Goal: Task Accomplishment & Management: Use online tool/utility

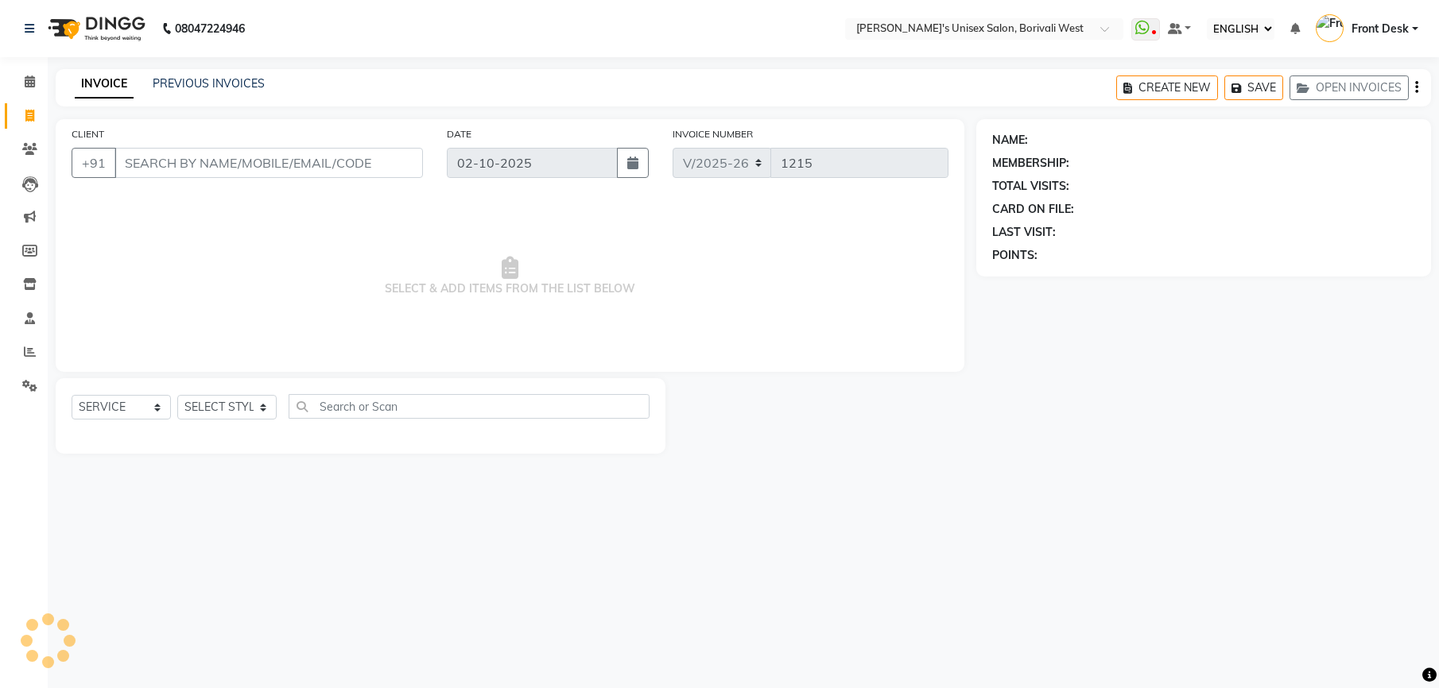
select select "ec"
select select "4025"
select select "service"
click at [236, 404] on select "SELECT STYLIST" at bounding box center [226, 407] width 99 height 25
select select "20335"
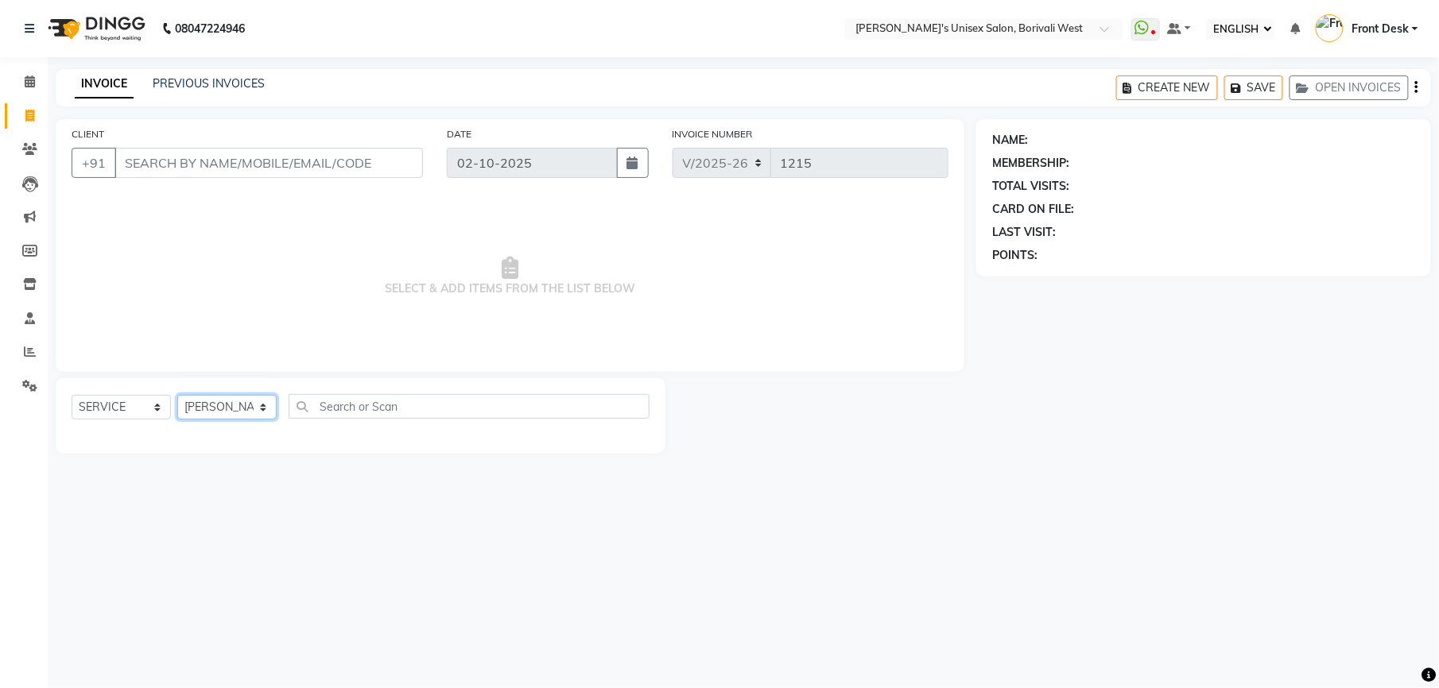
click at [177, 395] on select "SELECT STYLIST Front Desk [PERSON_NAME] Mamta [PERSON_NAME] Yash" at bounding box center [226, 407] width 99 height 25
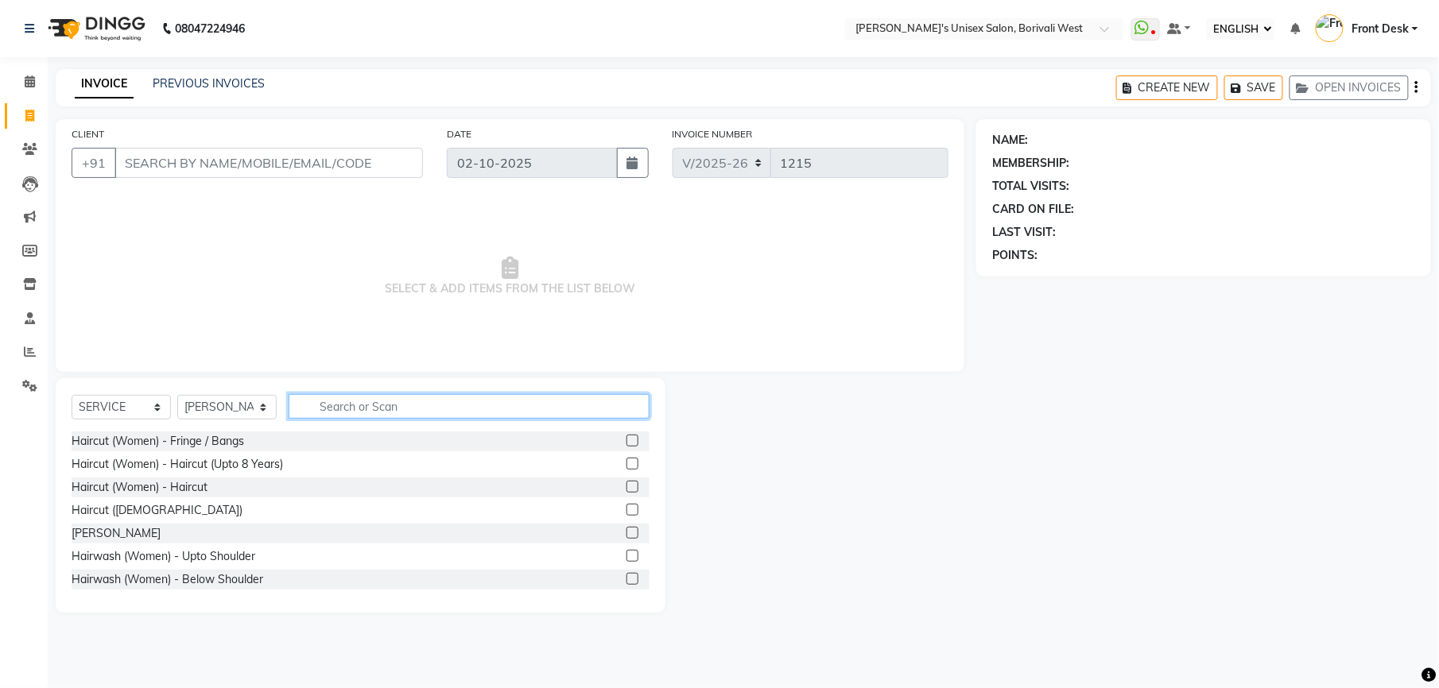
click at [355, 405] on input "text" at bounding box center [469, 406] width 361 height 25
type input "wash"
click at [626, 463] on label at bounding box center [632, 464] width 12 height 12
click at [626, 463] on input "checkbox" at bounding box center [631, 464] width 10 height 10
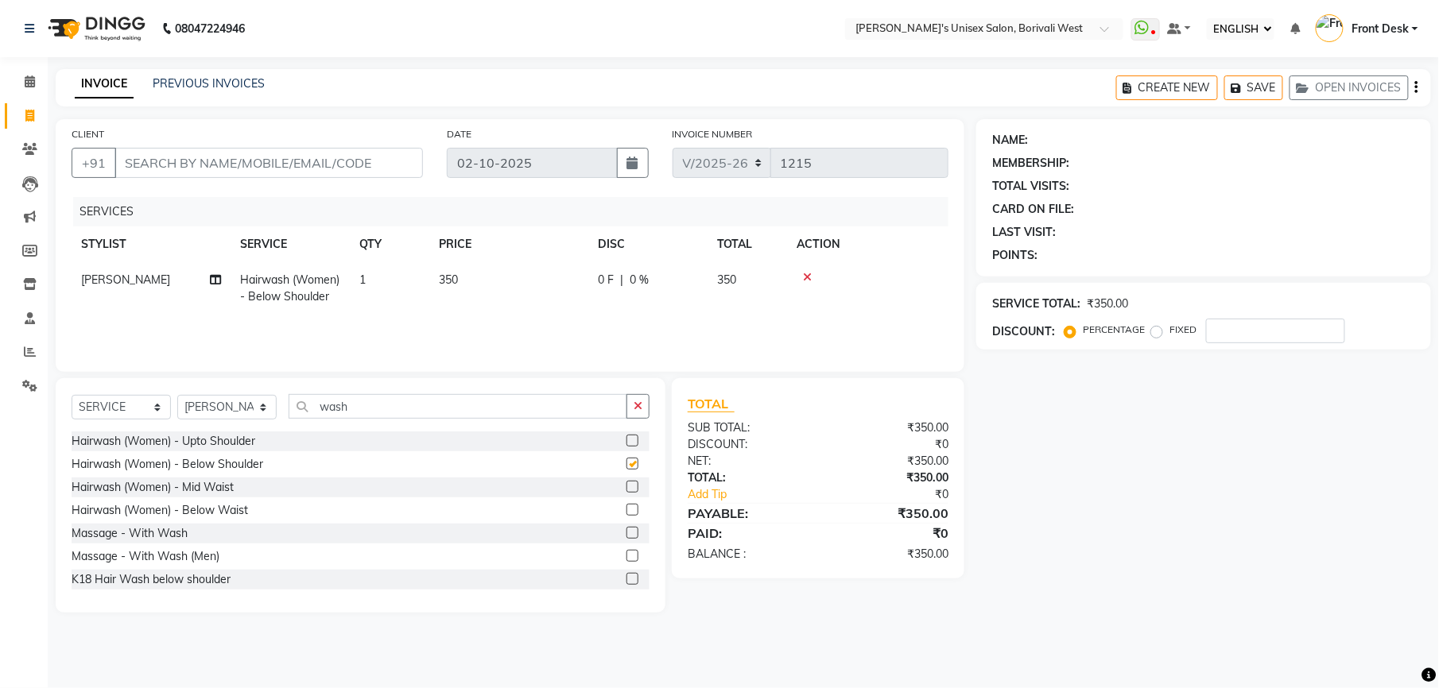
checkbox input "false"
click at [465, 275] on td "350" at bounding box center [508, 288] width 159 height 52
select select "20335"
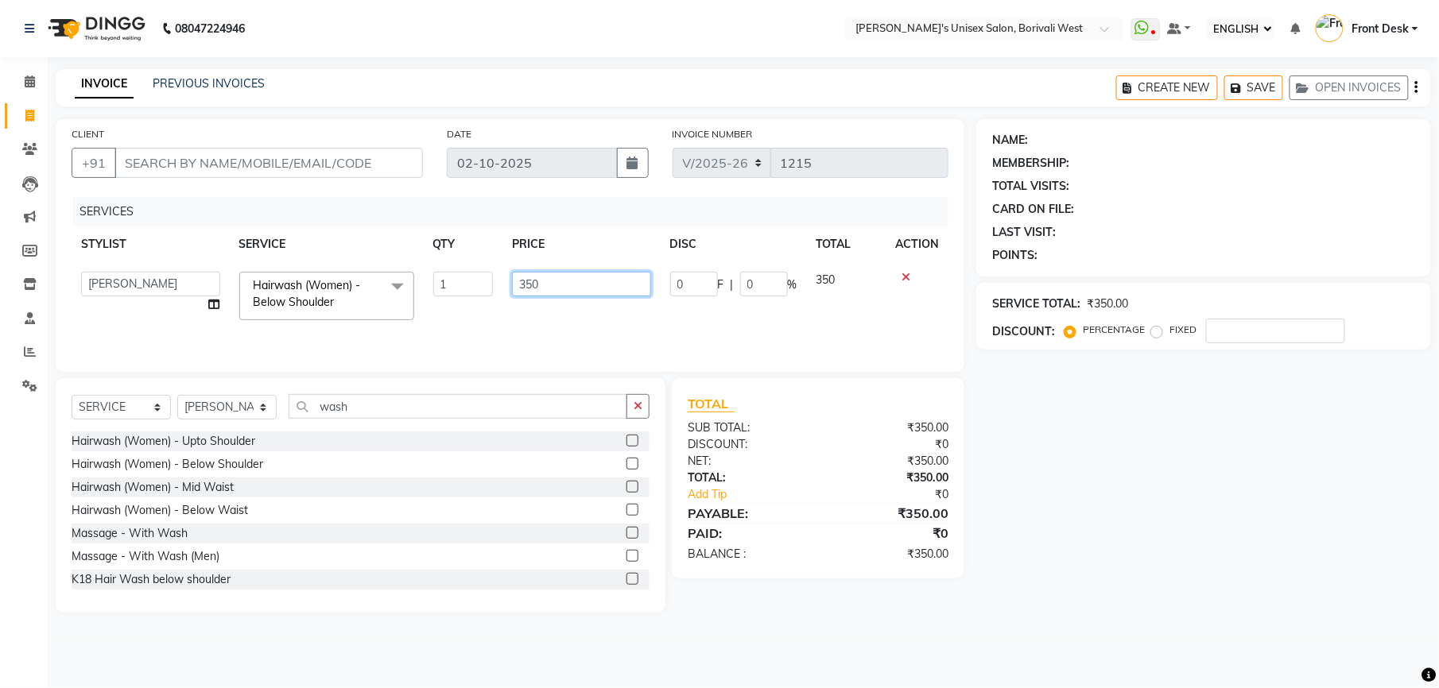
click at [577, 281] on input "350" at bounding box center [581, 284] width 139 height 25
type input "3"
type input "400"
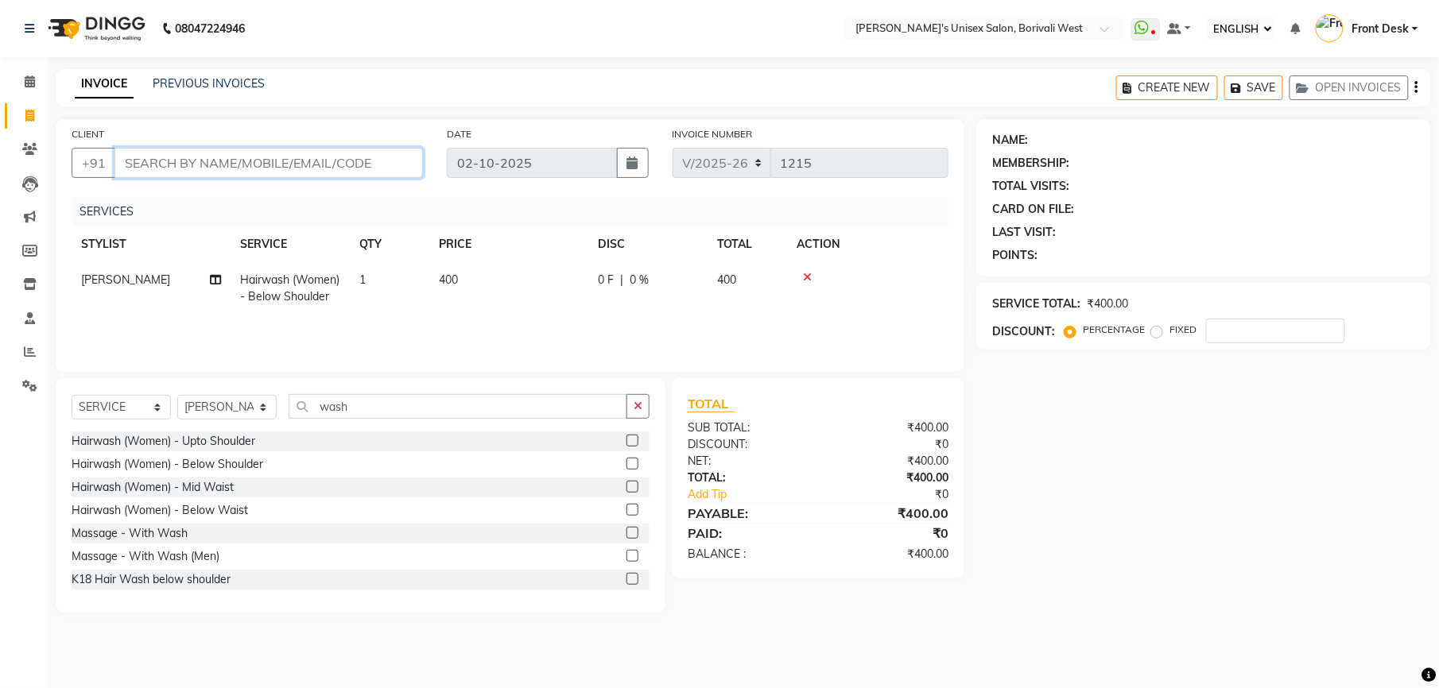
click at [277, 161] on input "CLIENT" at bounding box center [268, 163] width 308 height 30
type input "8"
type input "0"
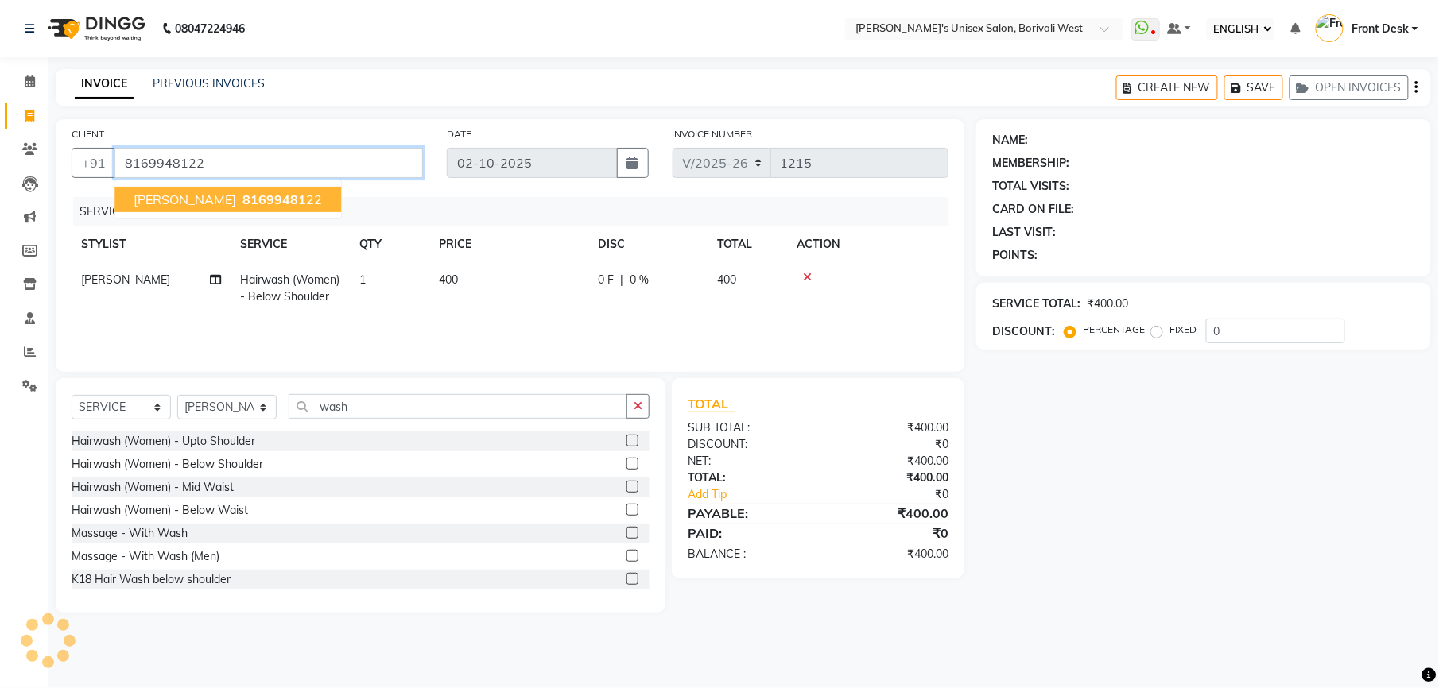
type input "8169948122"
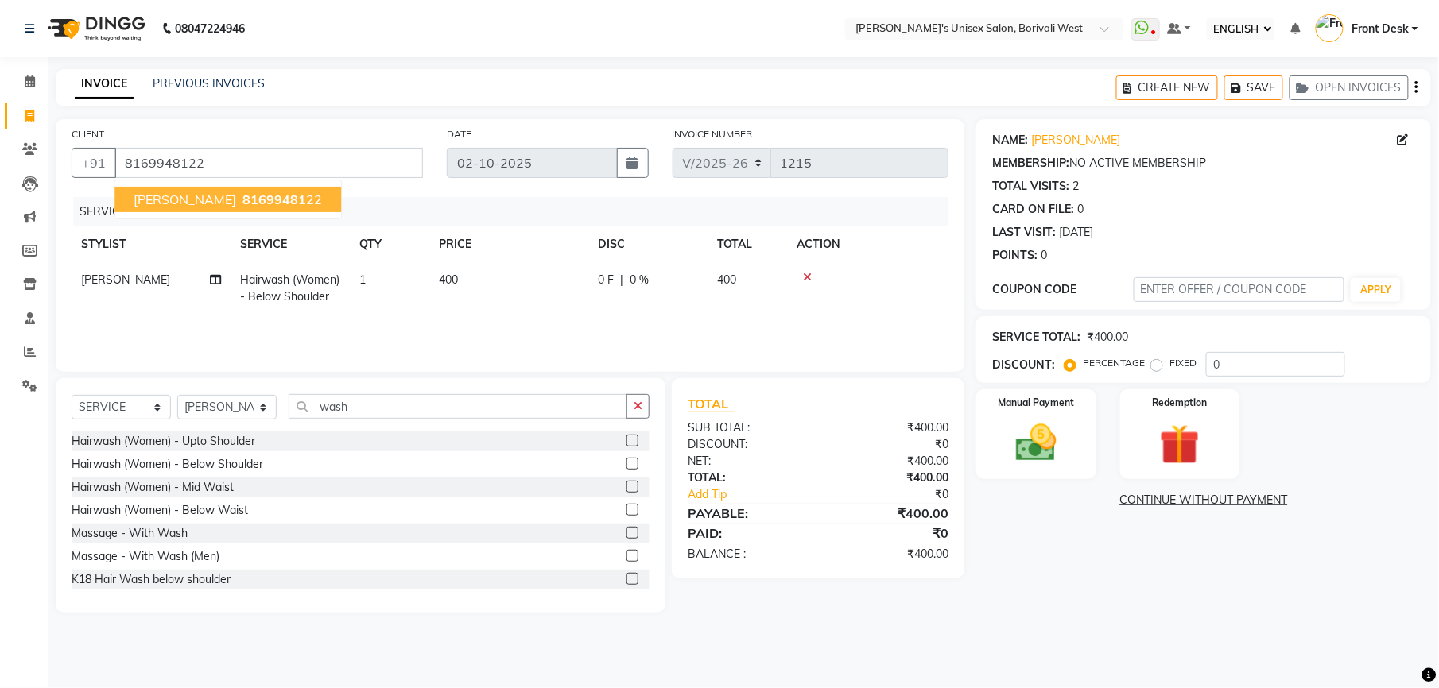
click at [176, 196] on span "[PERSON_NAME]" at bounding box center [185, 200] width 103 height 16
click at [1027, 424] on img at bounding box center [1036, 443] width 68 height 48
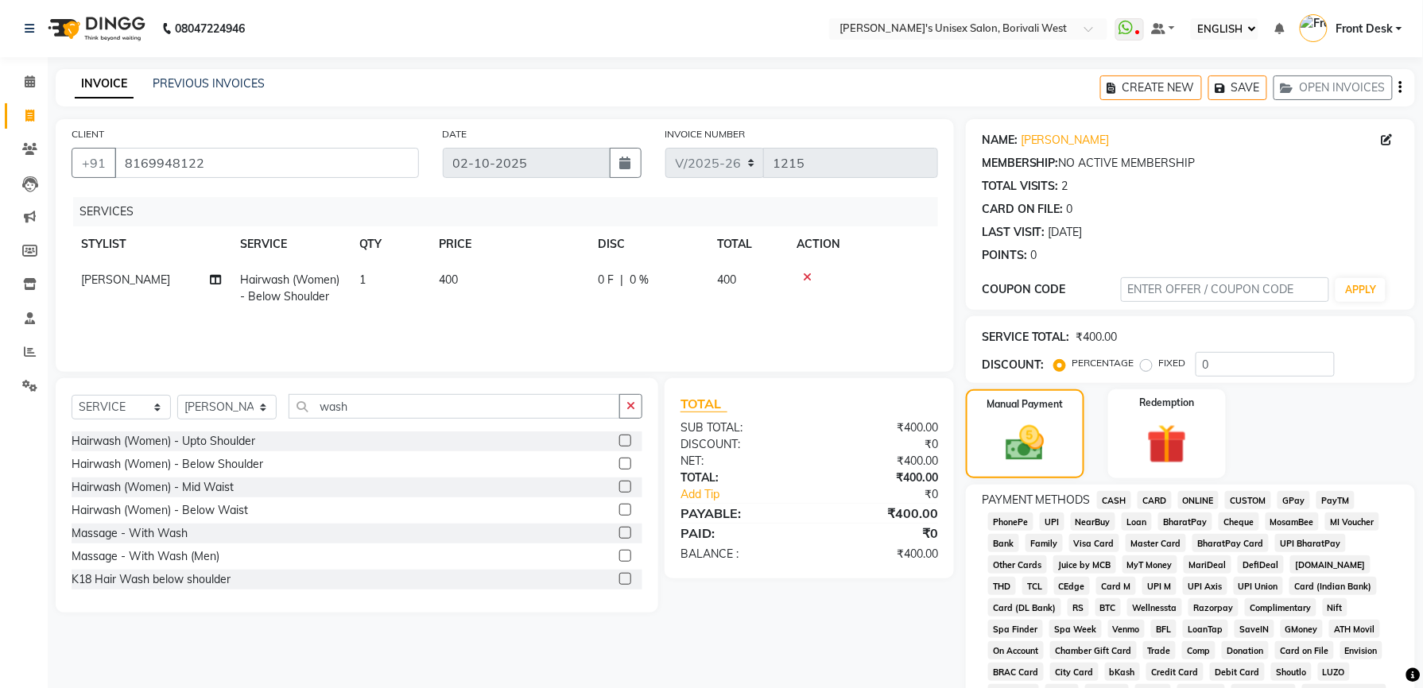
click at [1291, 493] on span "GPay" at bounding box center [1293, 500] width 33 height 18
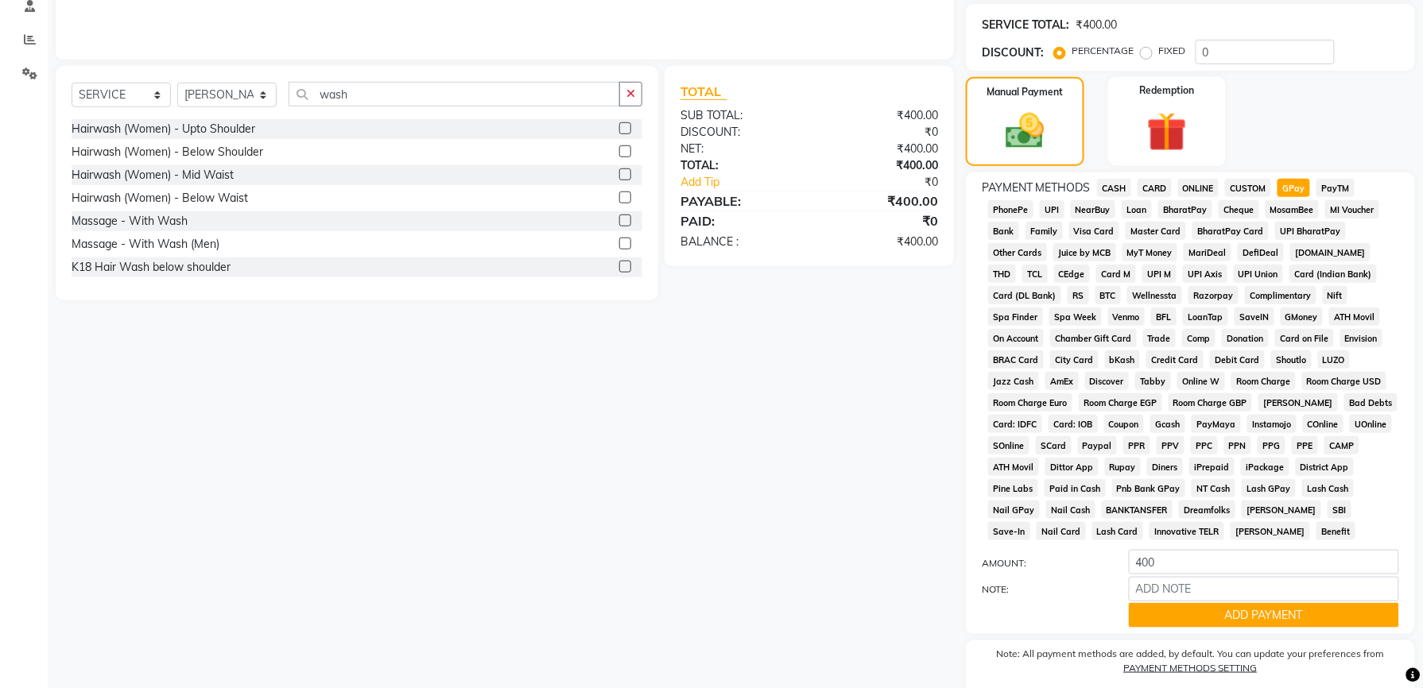
scroll to position [379, 0]
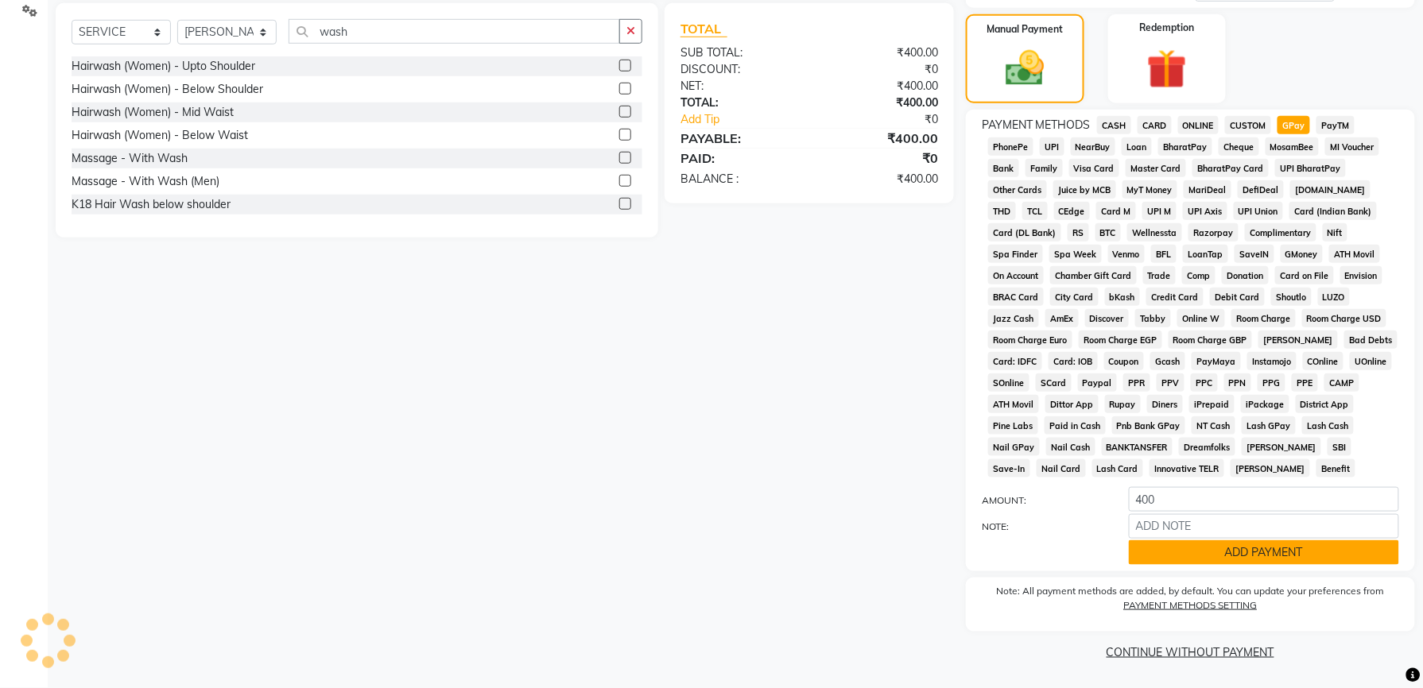
click at [1292, 548] on button "ADD PAYMENT" at bounding box center [1264, 553] width 270 height 25
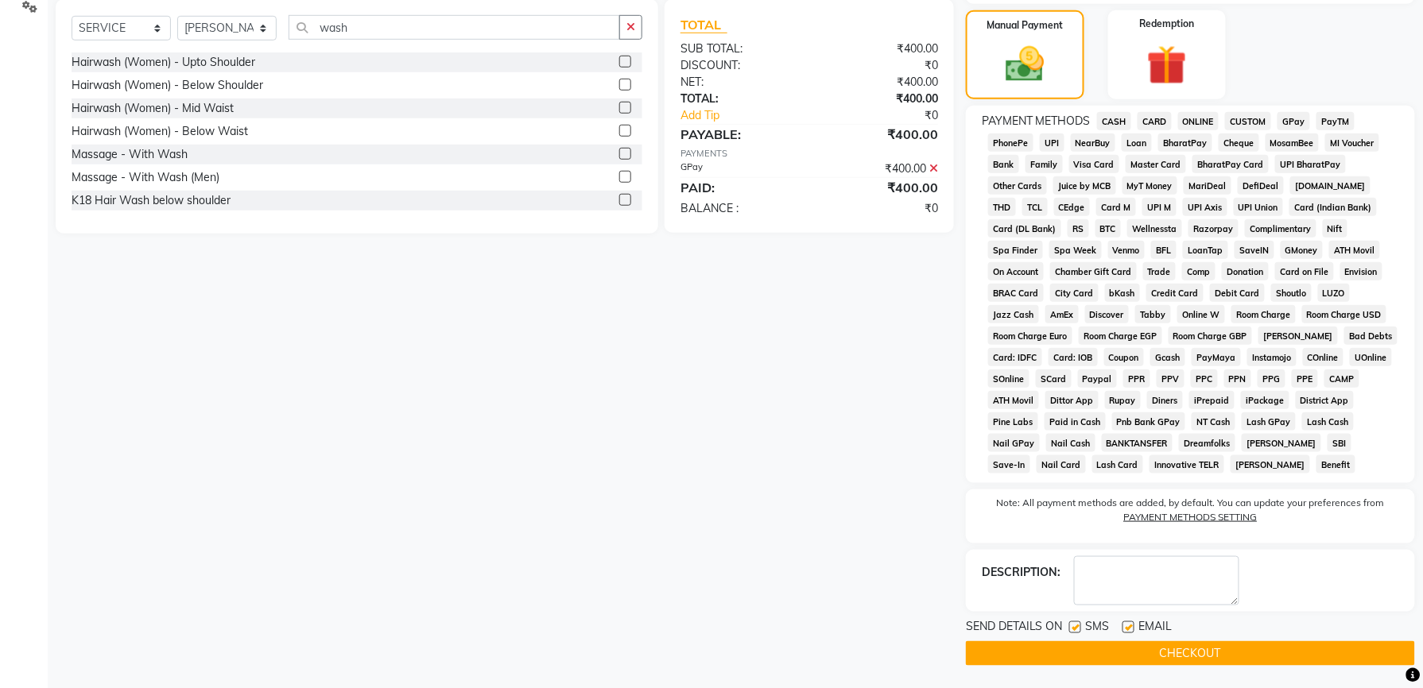
click at [1207, 659] on button "CHECKOUT" at bounding box center [1190, 653] width 449 height 25
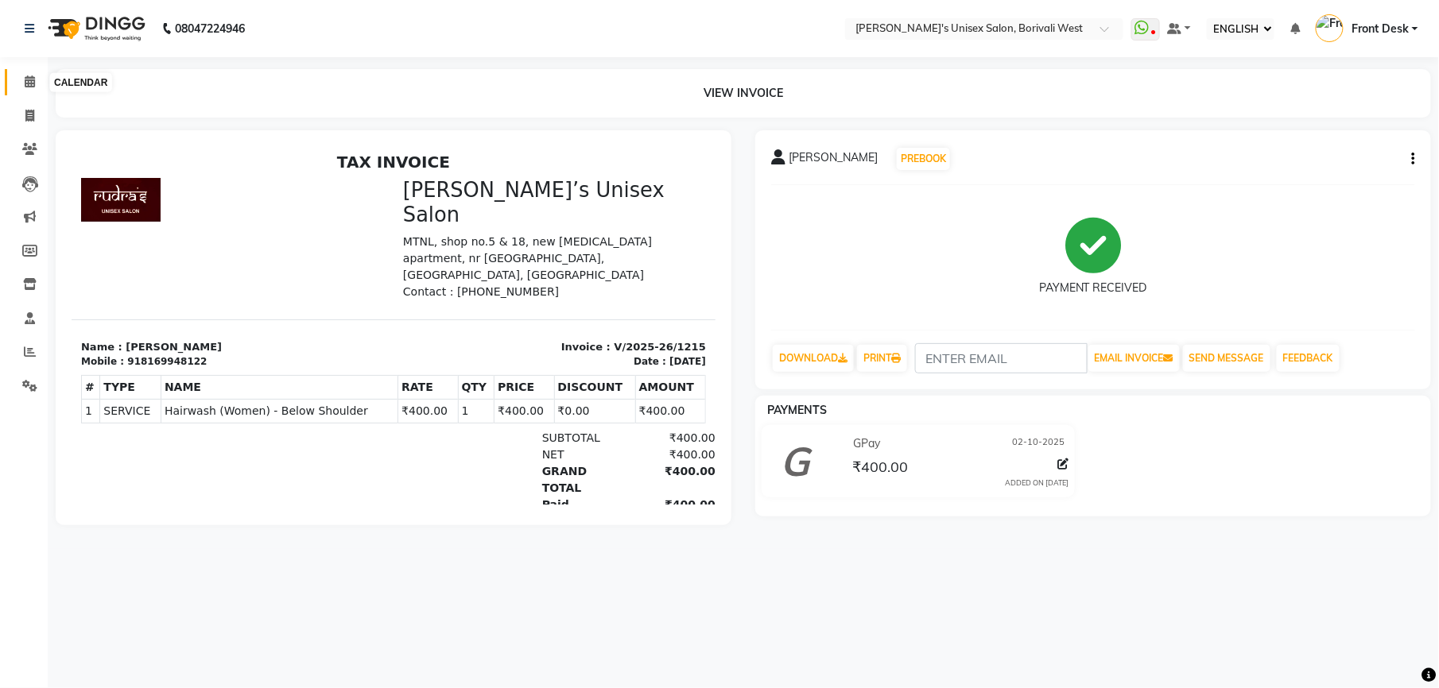
click at [27, 73] on span at bounding box center [30, 82] width 28 height 18
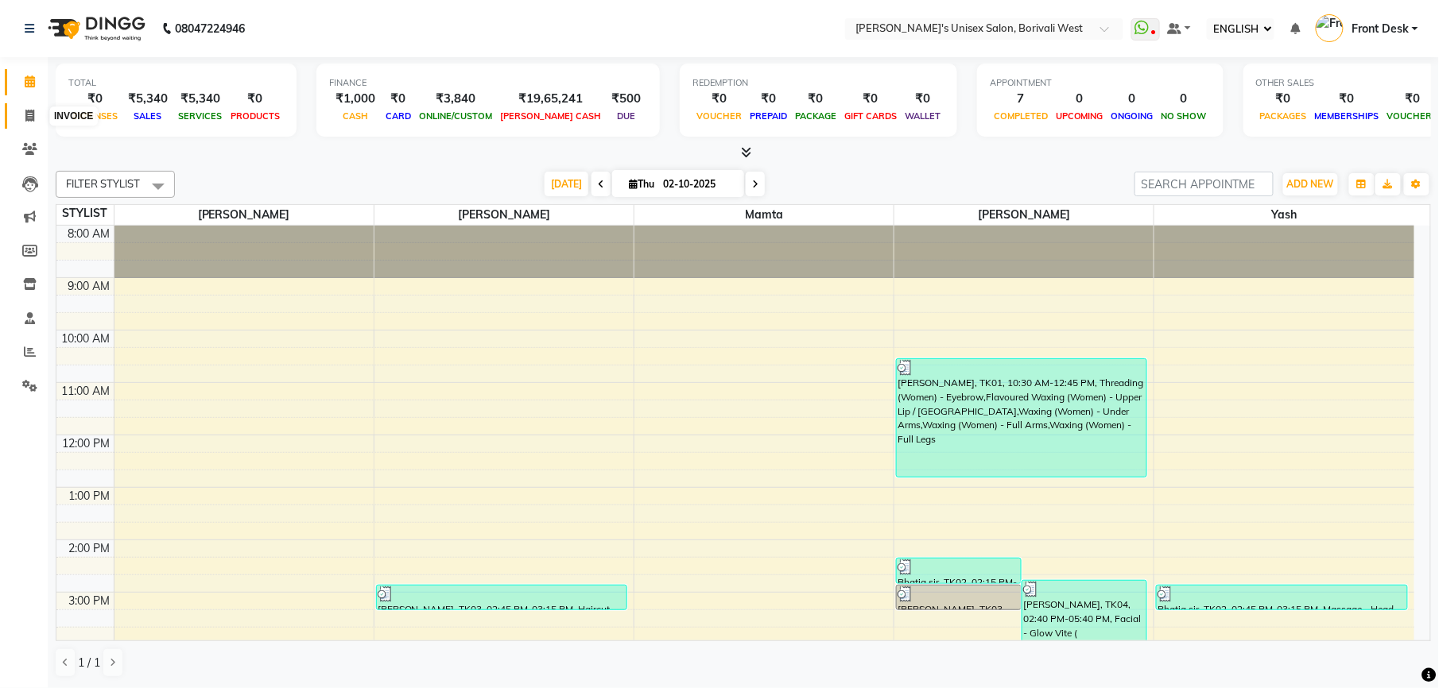
click at [29, 110] on icon at bounding box center [29, 116] width 9 height 12
select select "service"
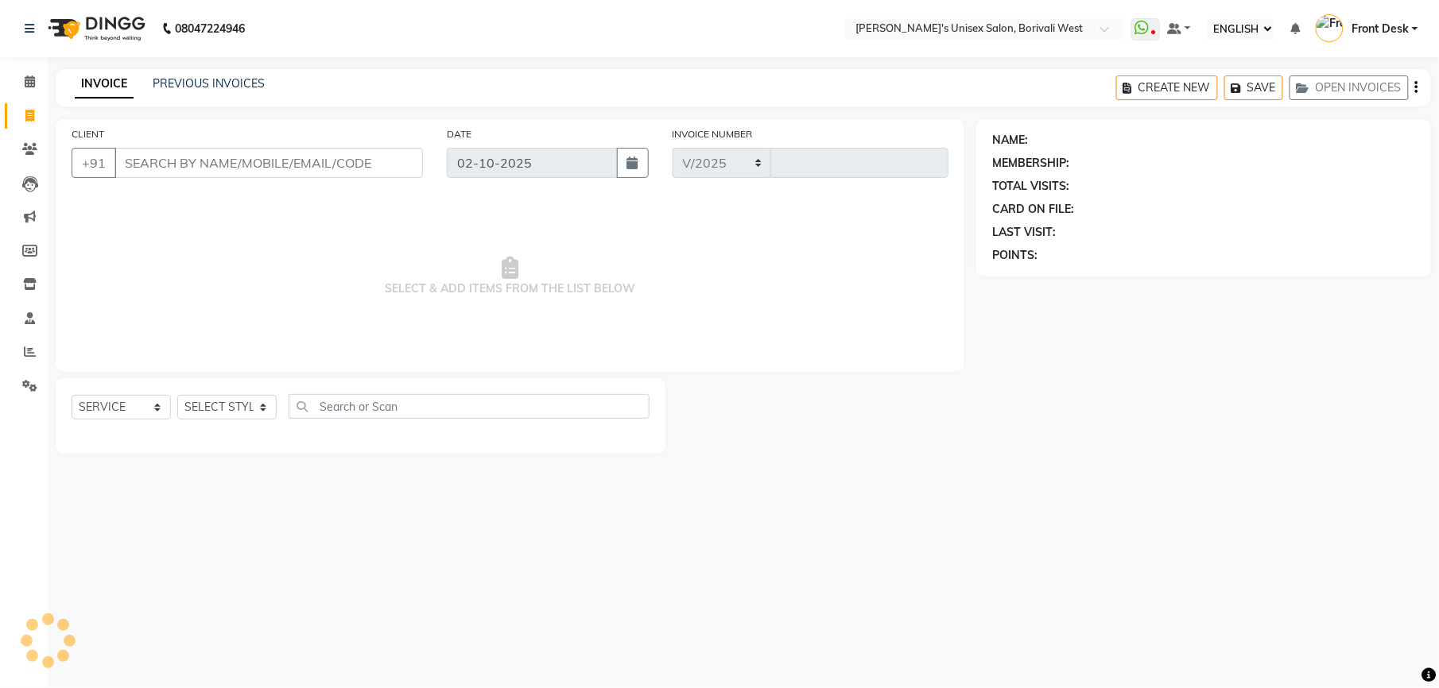
select select "4025"
type input "1216"
click at [165, 163] on input "CLIENT" at bounding box center [268, 163] width 308 height 30
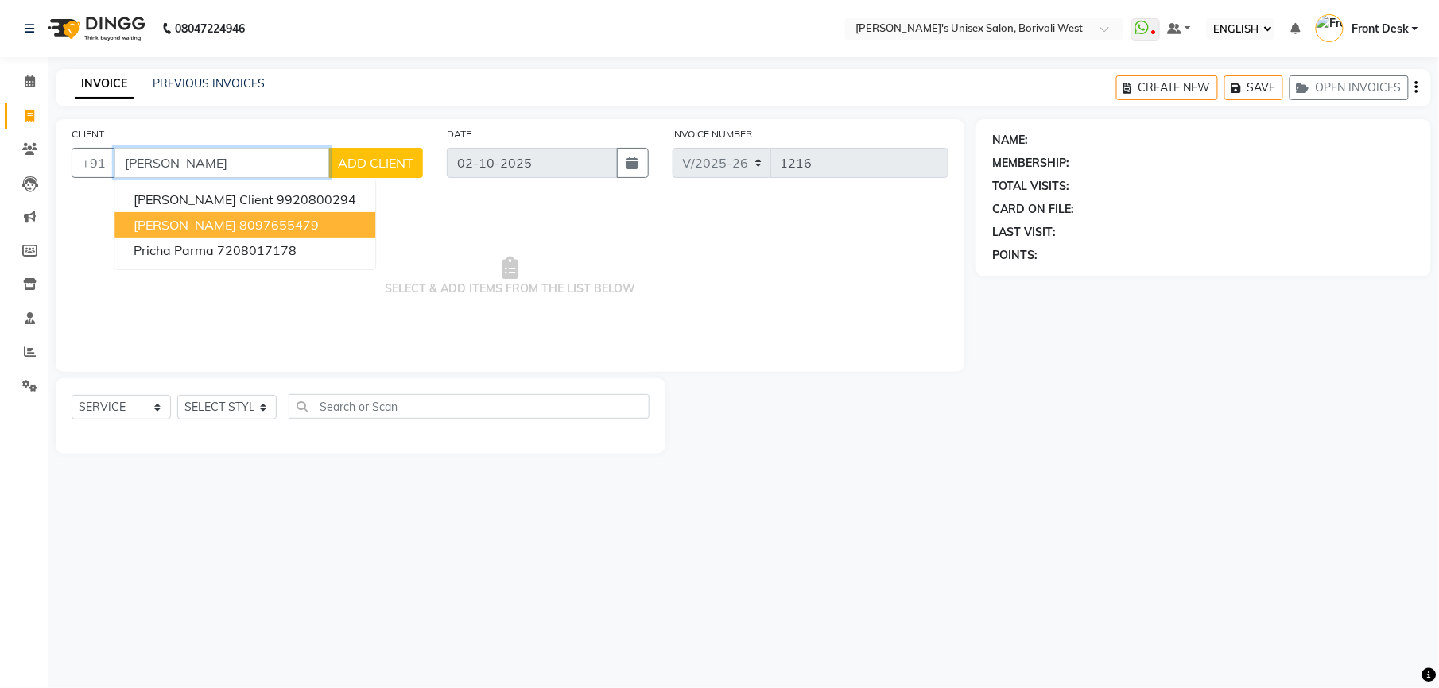
click at [195, 221] on span "[PERSON_NAME]" at bounding box center [185, 225] width 103 height 16
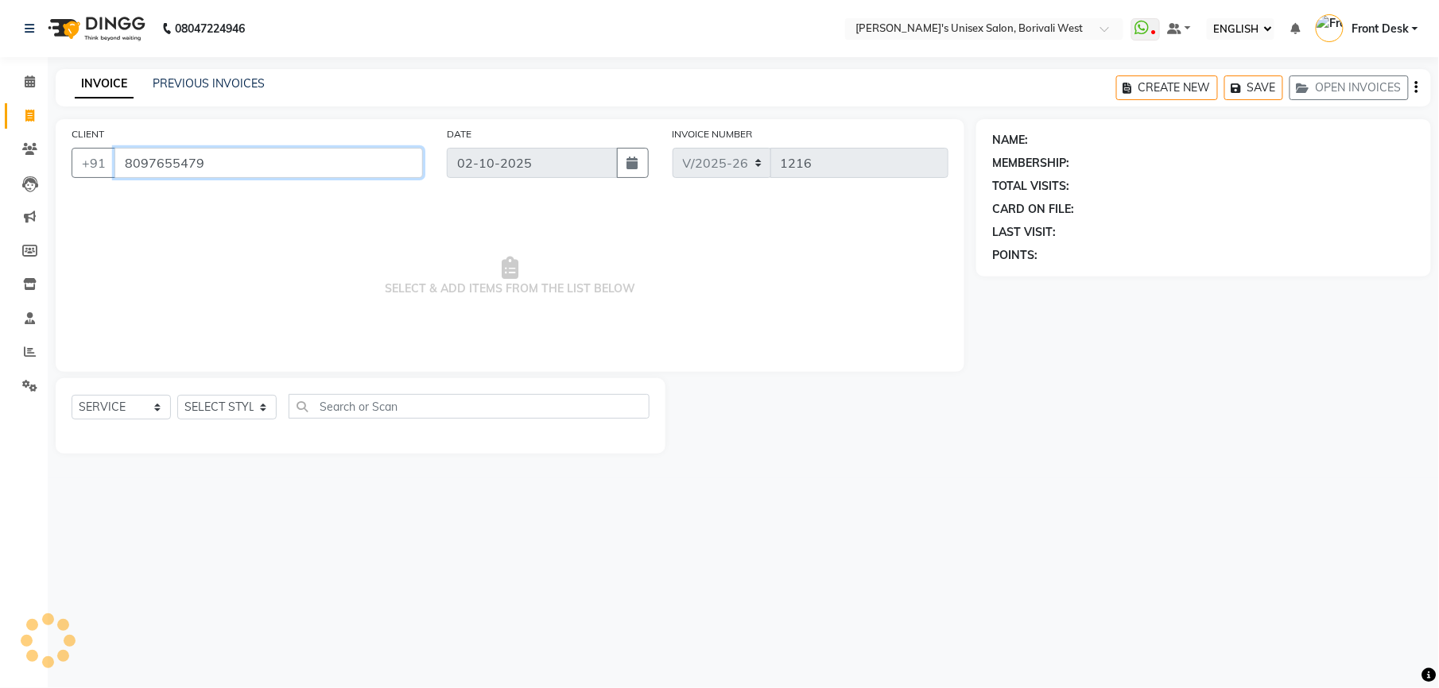
type input "8097655479"
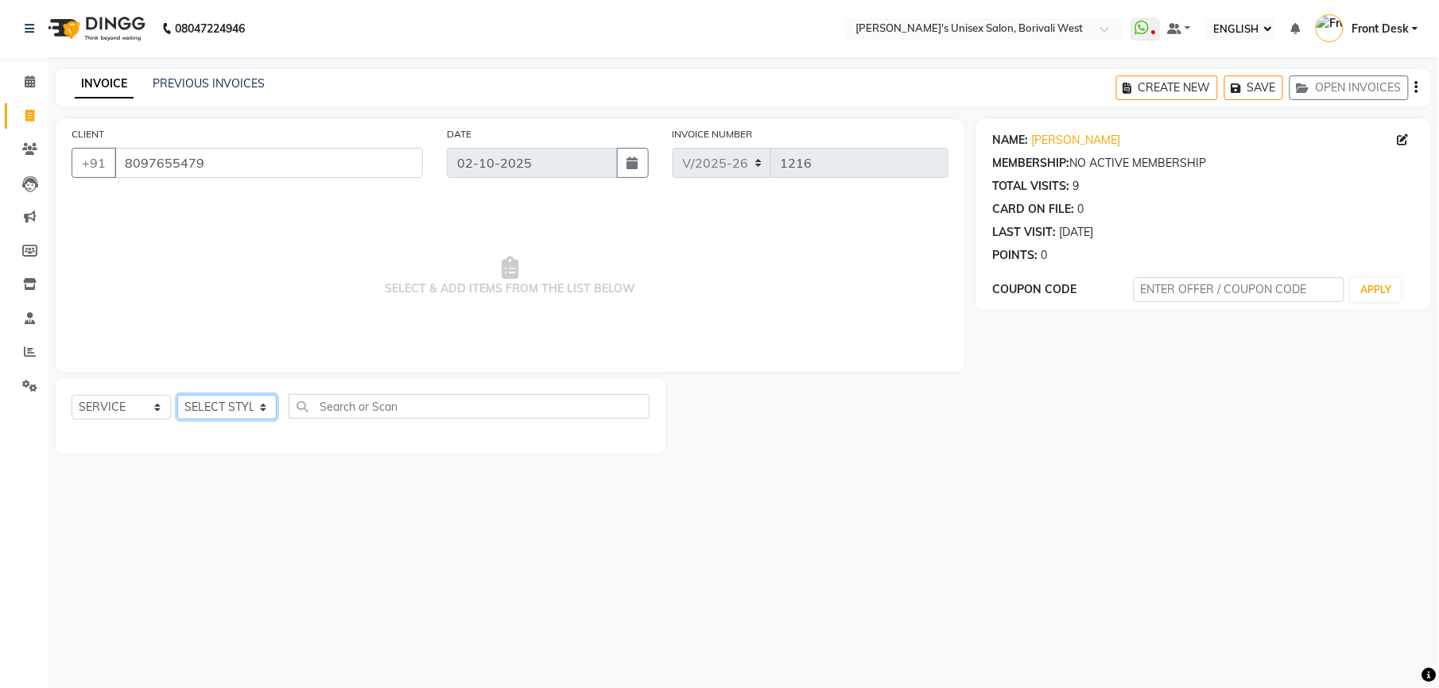
click at [261, 408] on select "SELECT STYLIST Front Desk [PERSON_NAME] Mamta [PERSON_NAME] Yash" at bounding box center [226, 407] width 99 height 25
select select "20338"
click at [177, 395] on select "SELECT STYLIST Front Desk [PERSON_NAME] Mamta [PERSON_NAME] Yash" at bounding box center [226, 407] width 99 height 25
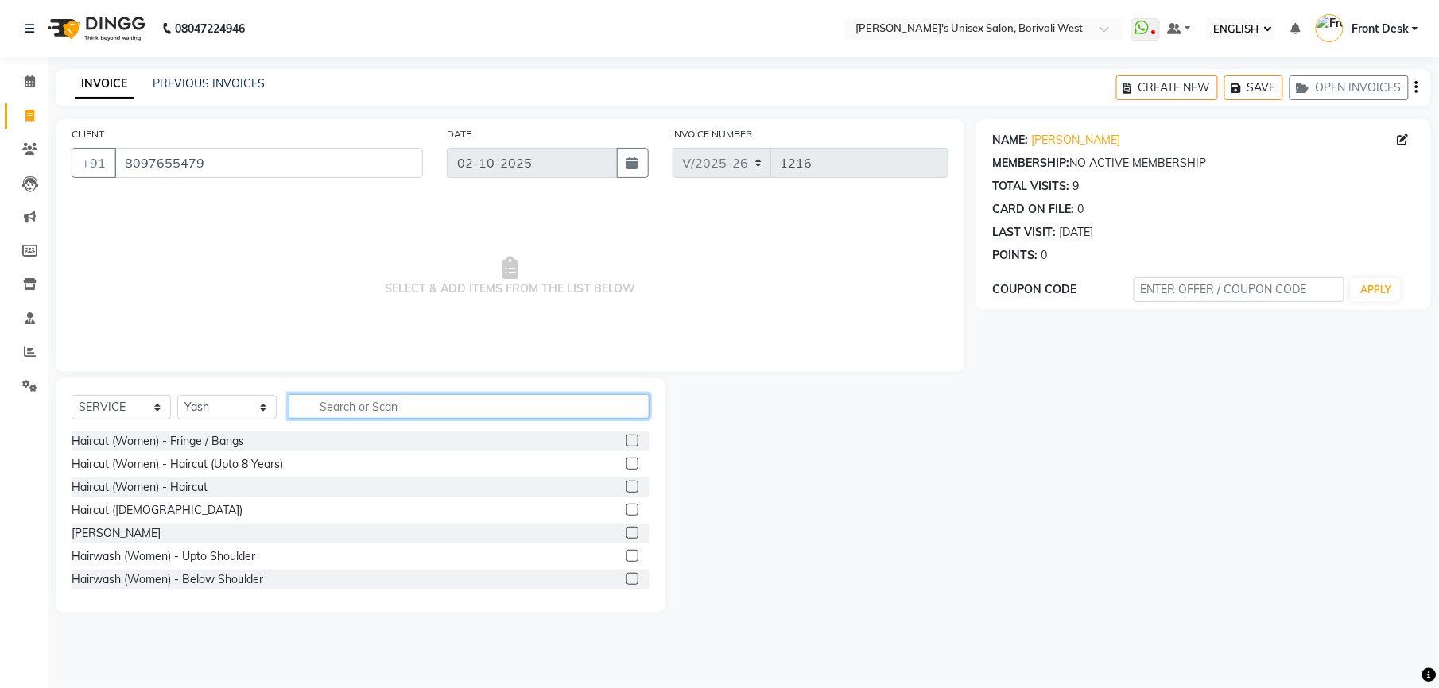
click at [370, 401] on input "text" at bounding box center [469, 406] width 361 height 25
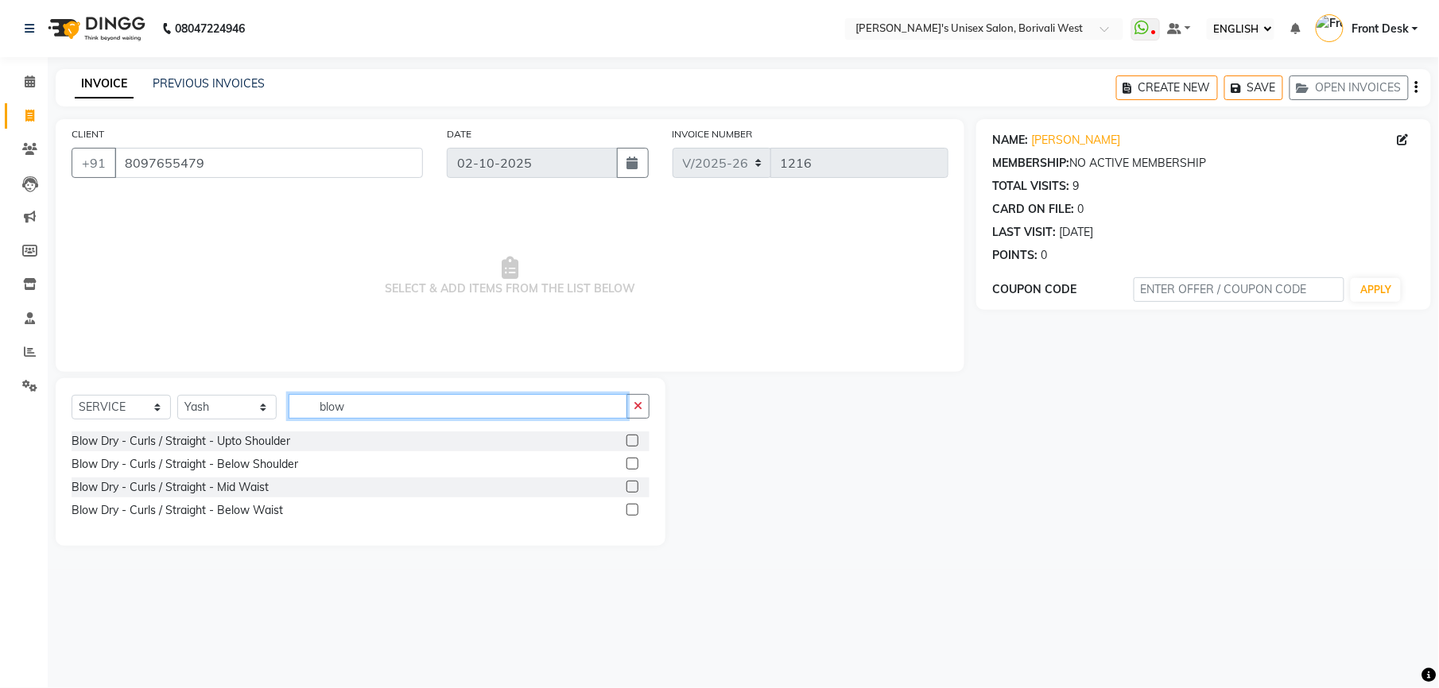
type input "blow"
click at [630, 436] on label at bounding box center [632, 441] width 12 height 12
click at [630, 436] on input "checkbox" at bounding box center [631, 441] width 10 height 10
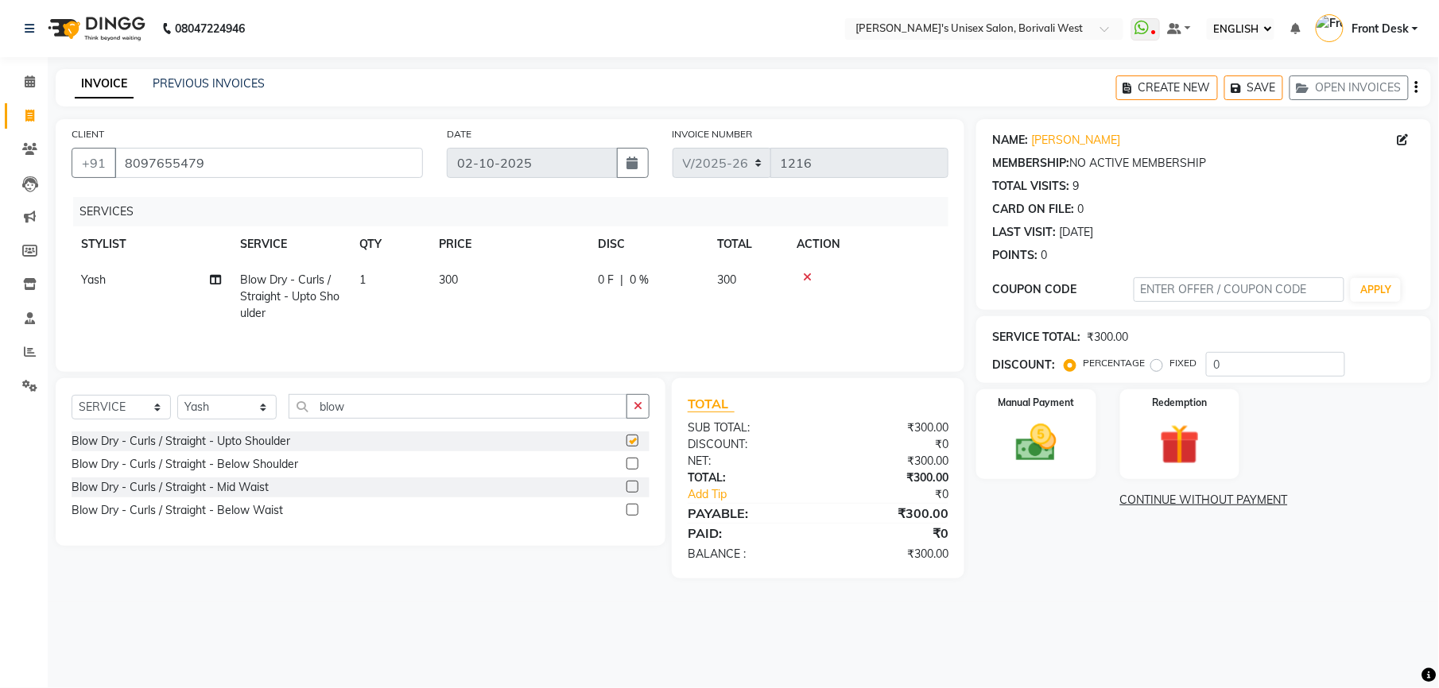
checkbox input "false"
click at [1030, 424] on img at bounding box center [1036, 443] width 68 height 48
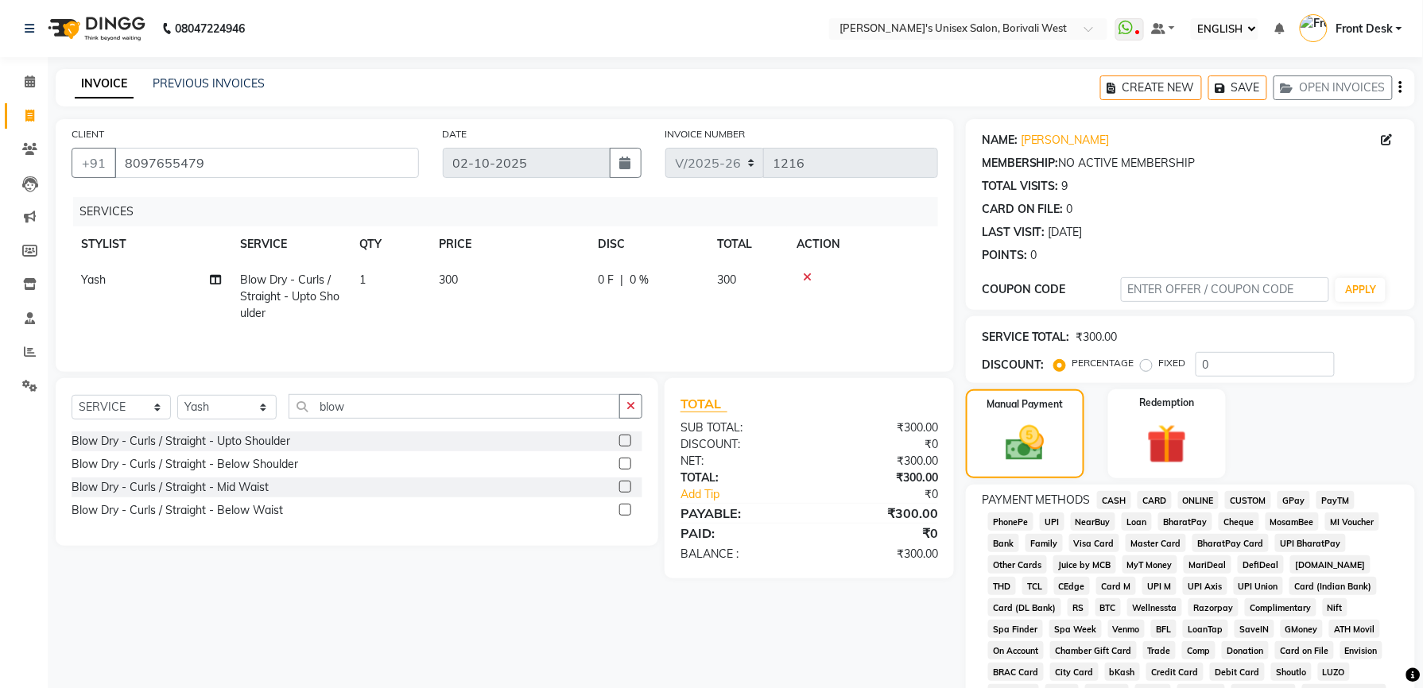
click at [1289, 494] on span "GPay" at bounding box center [1293, 500] width 33 height 18
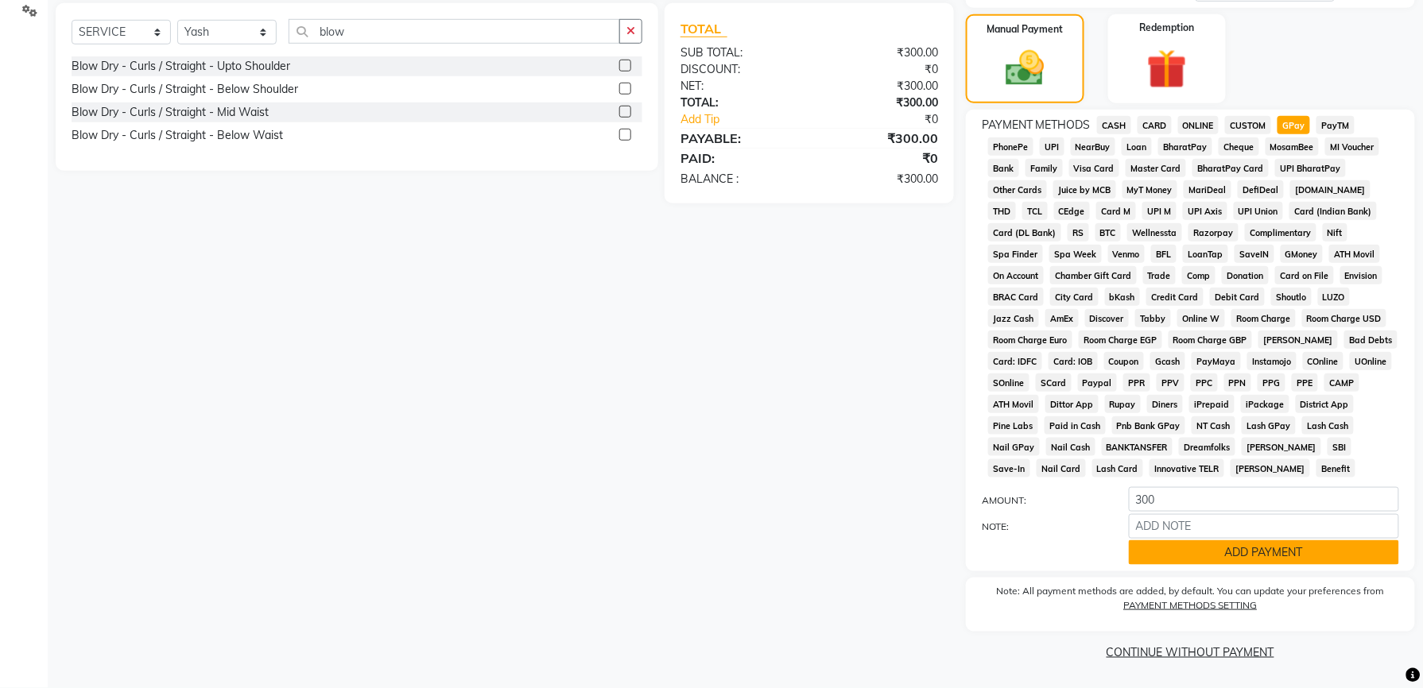
click at [1272, 544] on button "ADD PAYMENT" at bounding box center [1264, 553] width 270 height 25
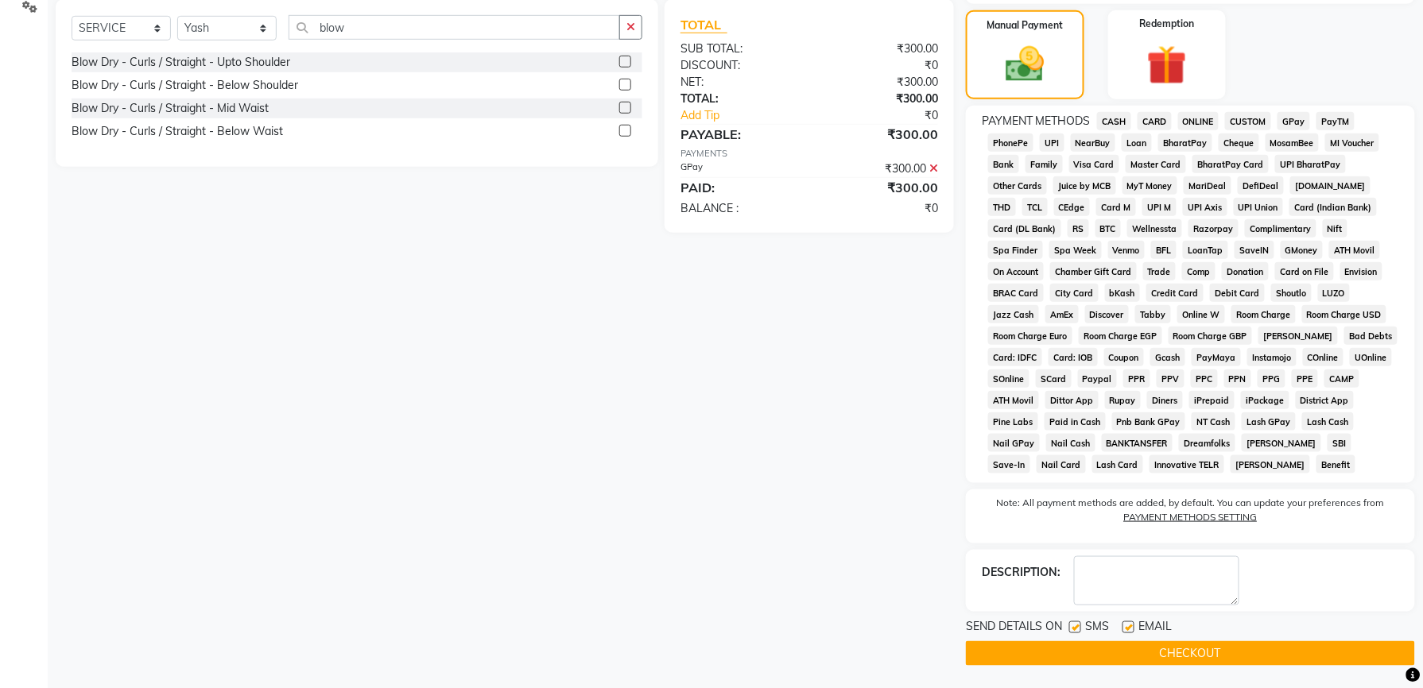
click at [1222, 656] on button "CHECKOUT" at bounding box center [1190, 653] width 449 height 25
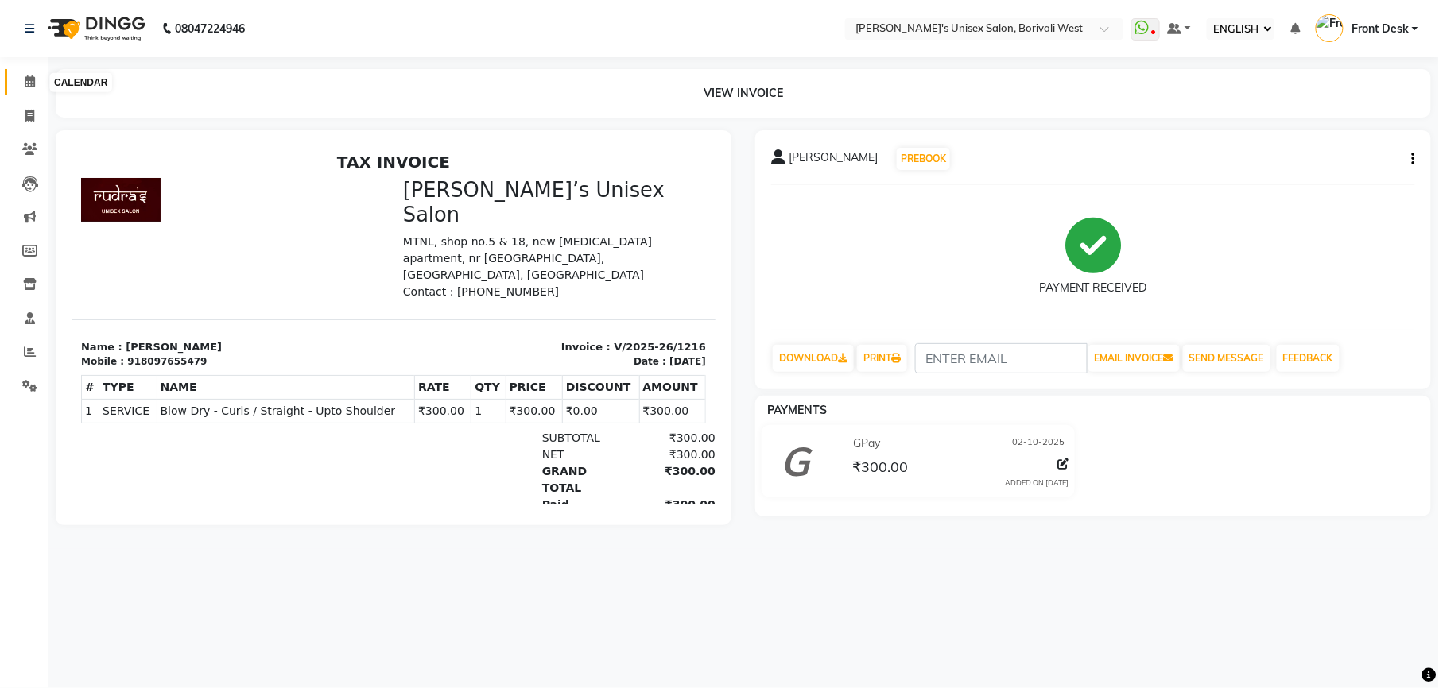
click at [25, 77] on icon at bounding box center [30, 82] width 10 height 12
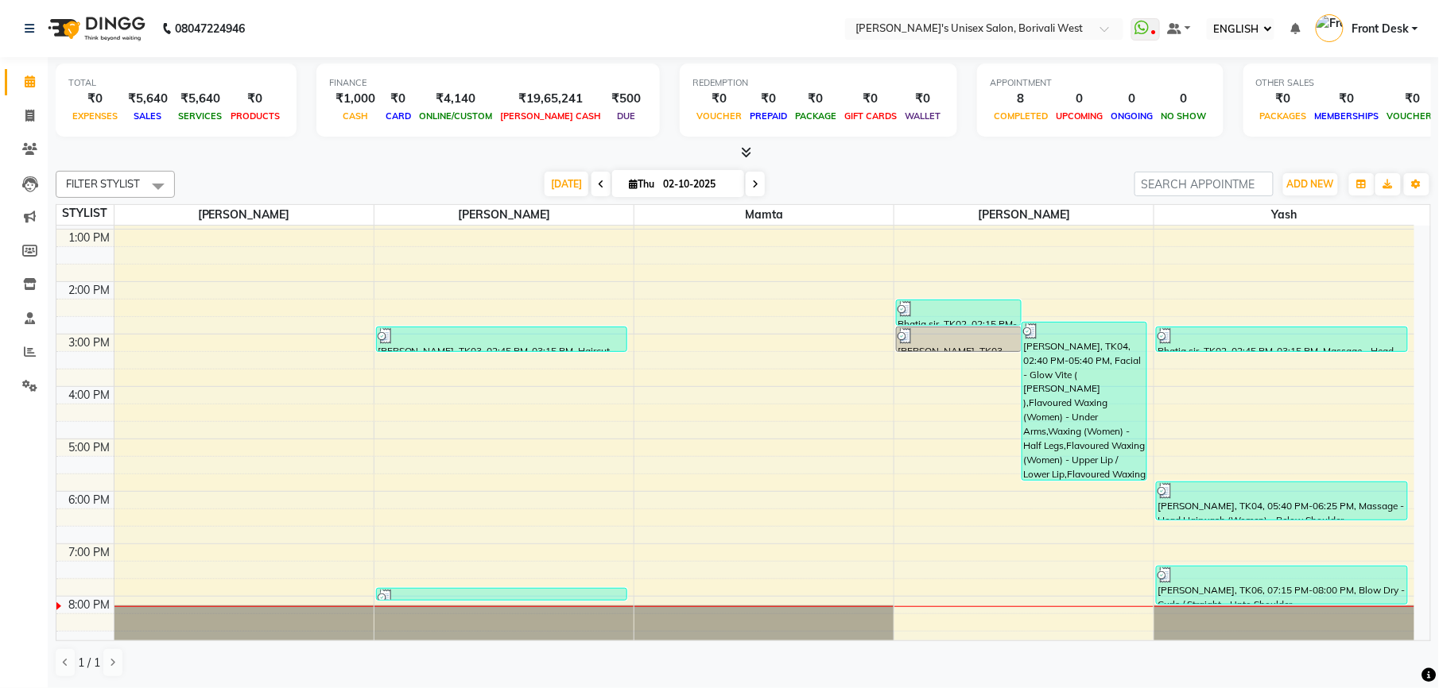
scroll to position [259, 0]
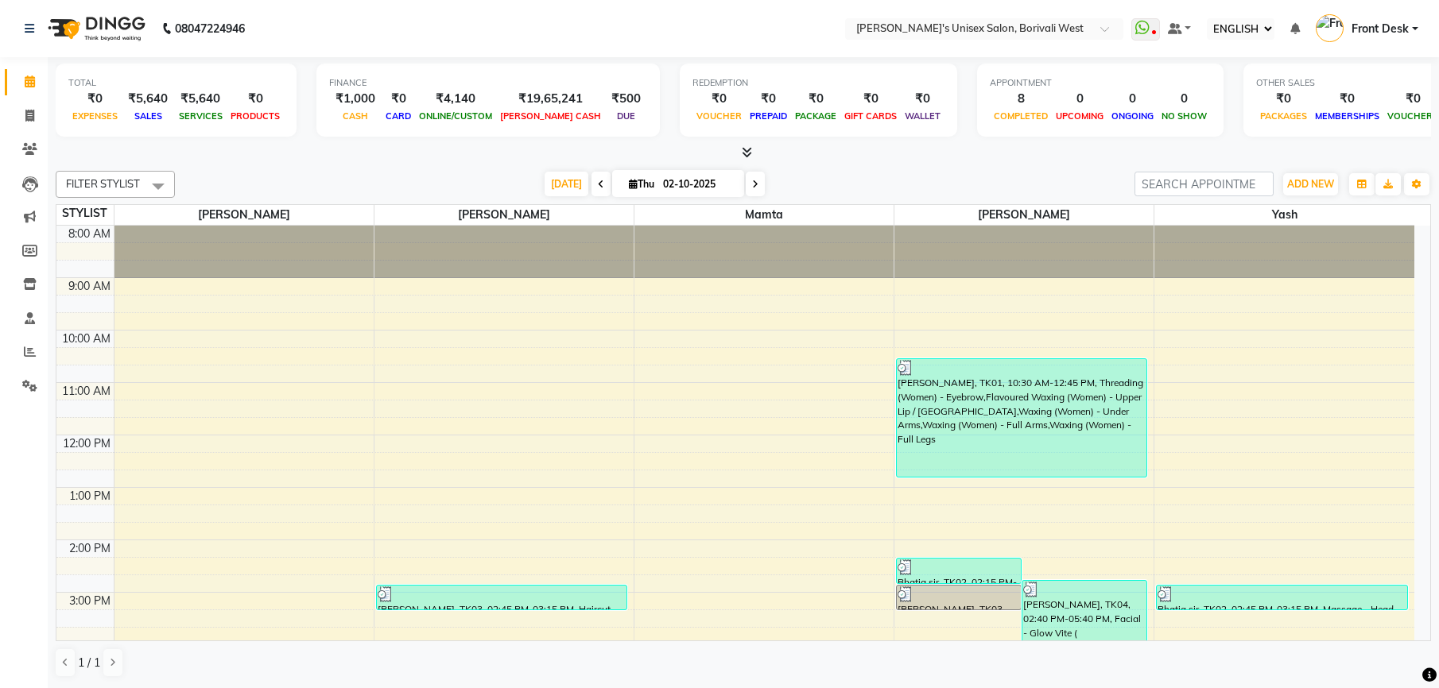
select select "ec"
